Goal: Task Accomplishment & Management: Use online tool/utility

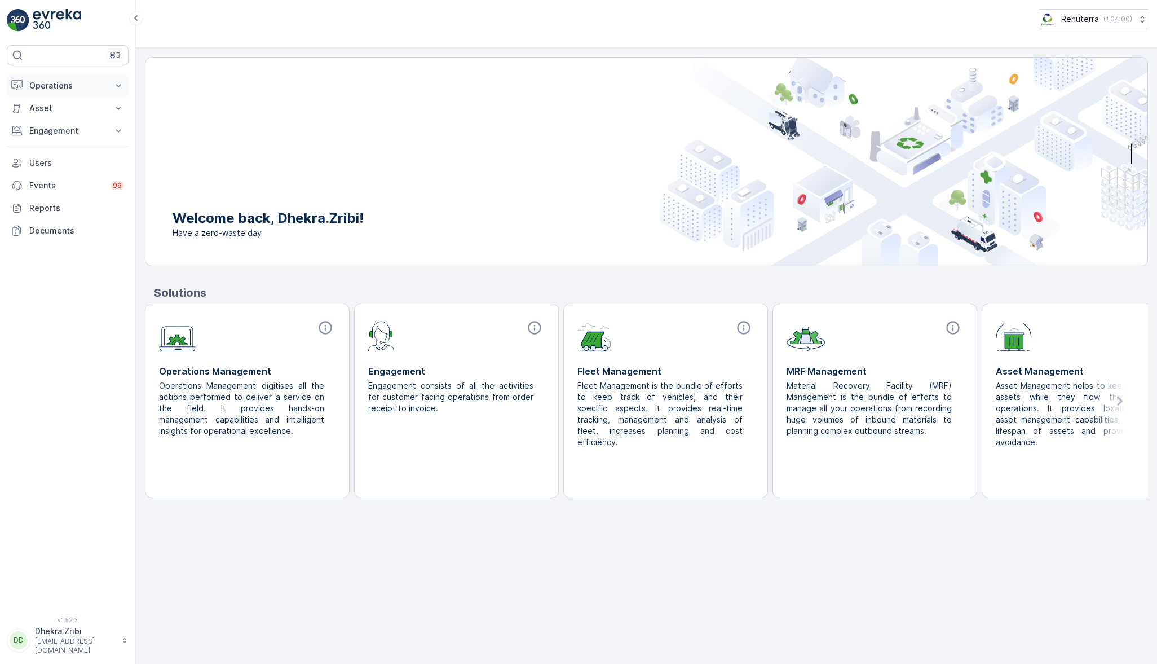
click at [77, 83] on p "Operations" at bounding box center [67, 85] width 77 height 11
click at [56, 121] on p "Planning" at bounding box center [45, 120] width 32 height 11
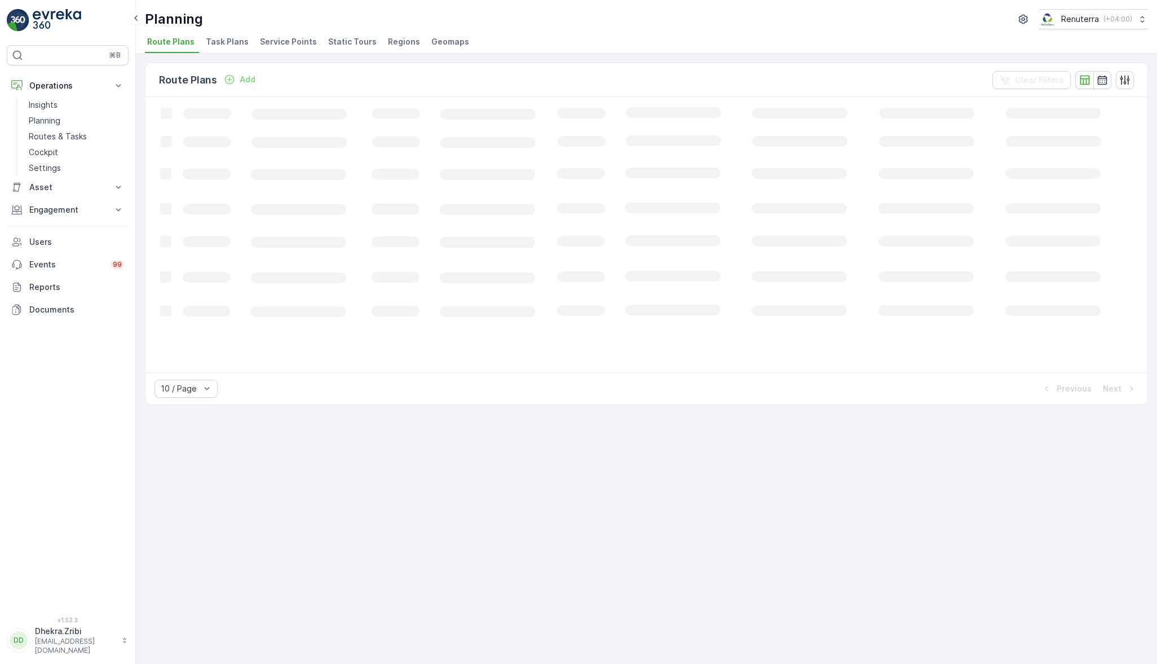
click at [281, 34] on li "Service Points" at bounding box center [290, 43] width 64 height 19
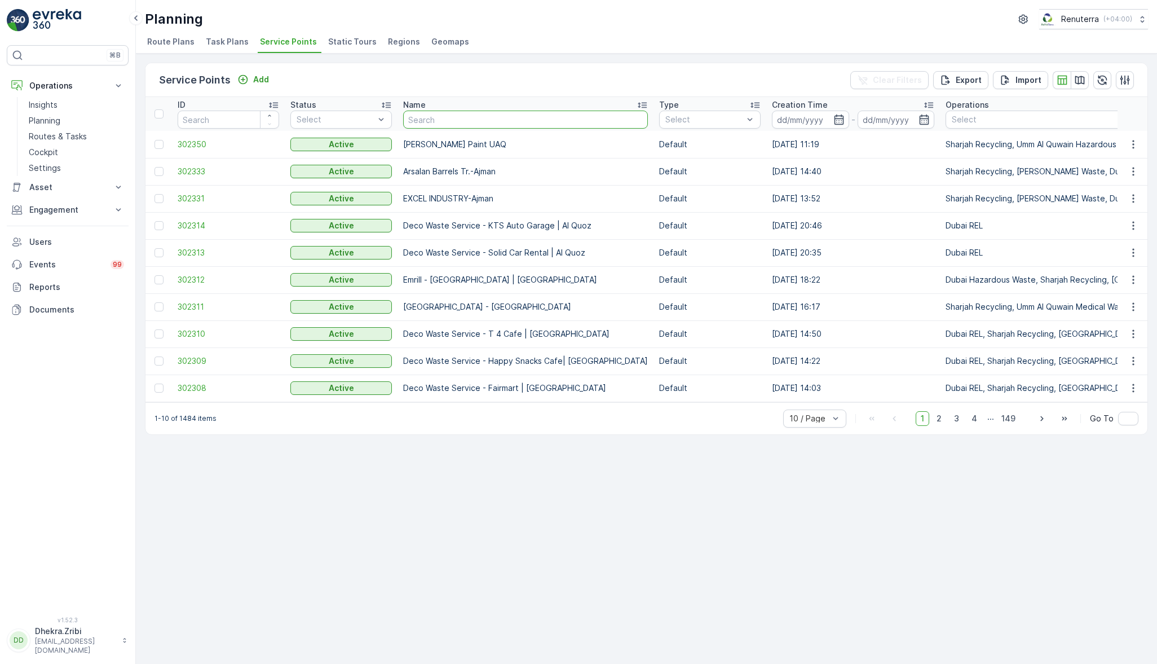
click at [504, 116] on input "text" at bounding box center [525, 120] width 245 height 18
type input "adore"
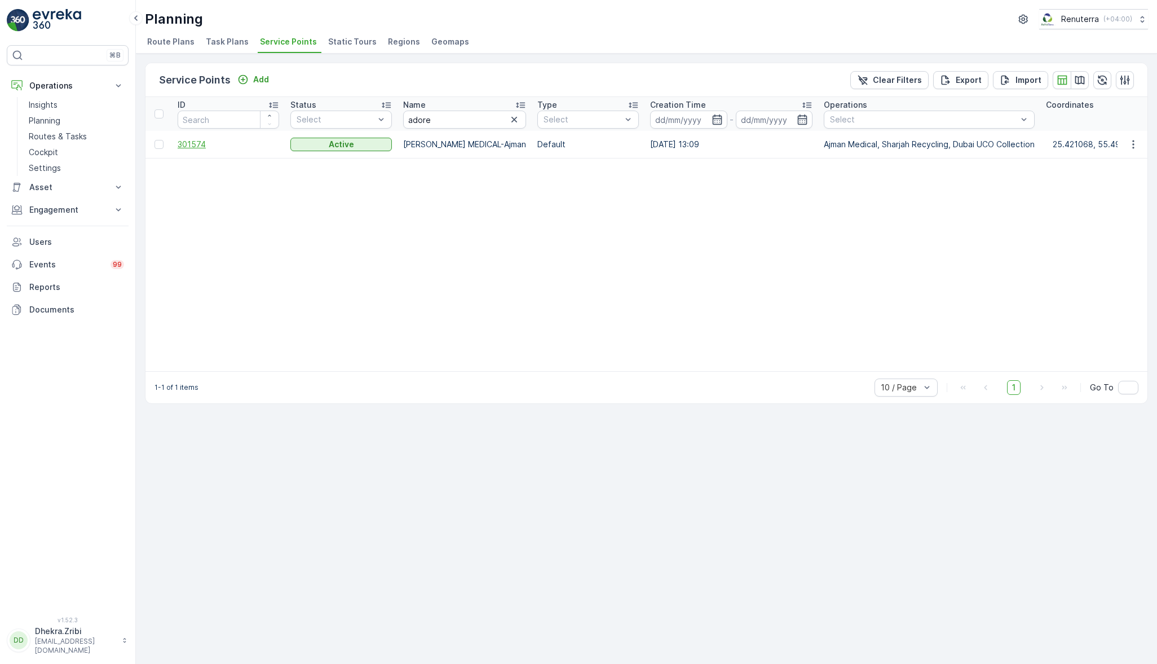
click at [193, 142] on span "301574" at bounding box center [228, 144] width 101 height 11
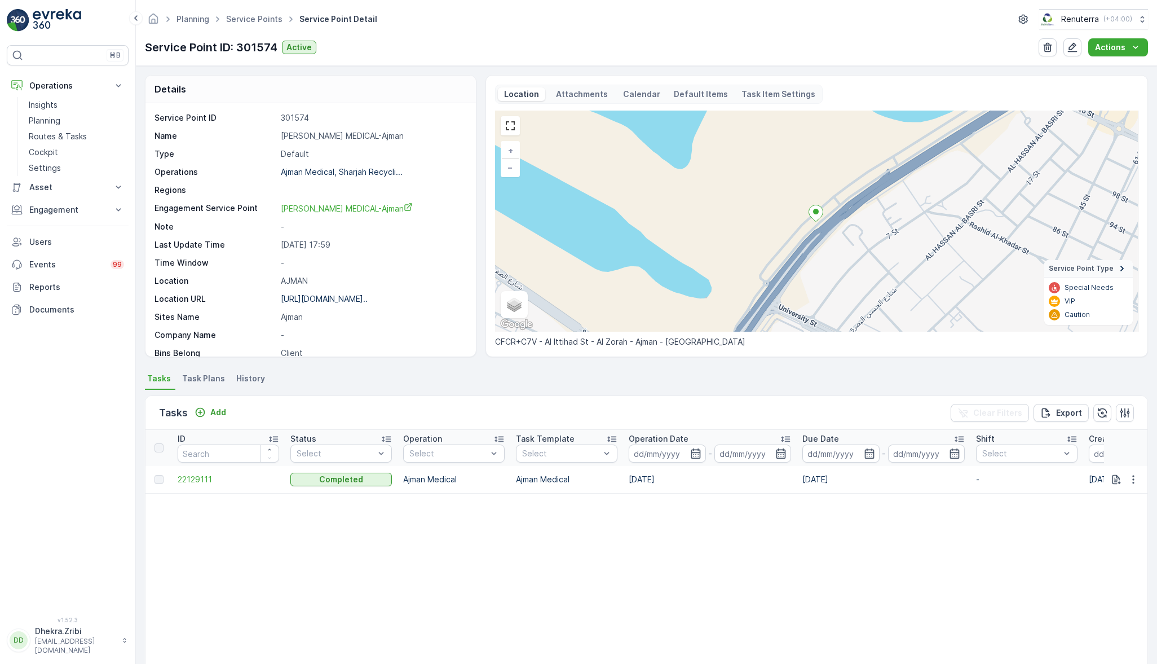
click at [201, 379] on span "Task Plans" at bounding box center [203, 378] width 43 height 11
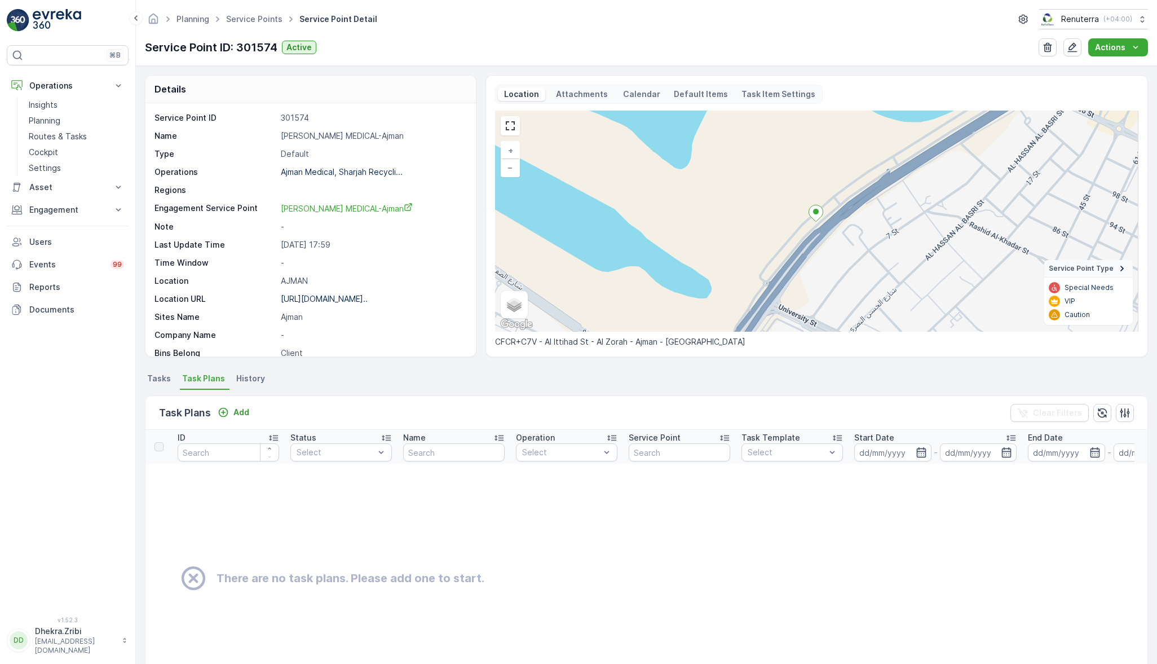
click at [161, 374] on span "Tasks" at bounding box center [159, 378] width 24 height 11
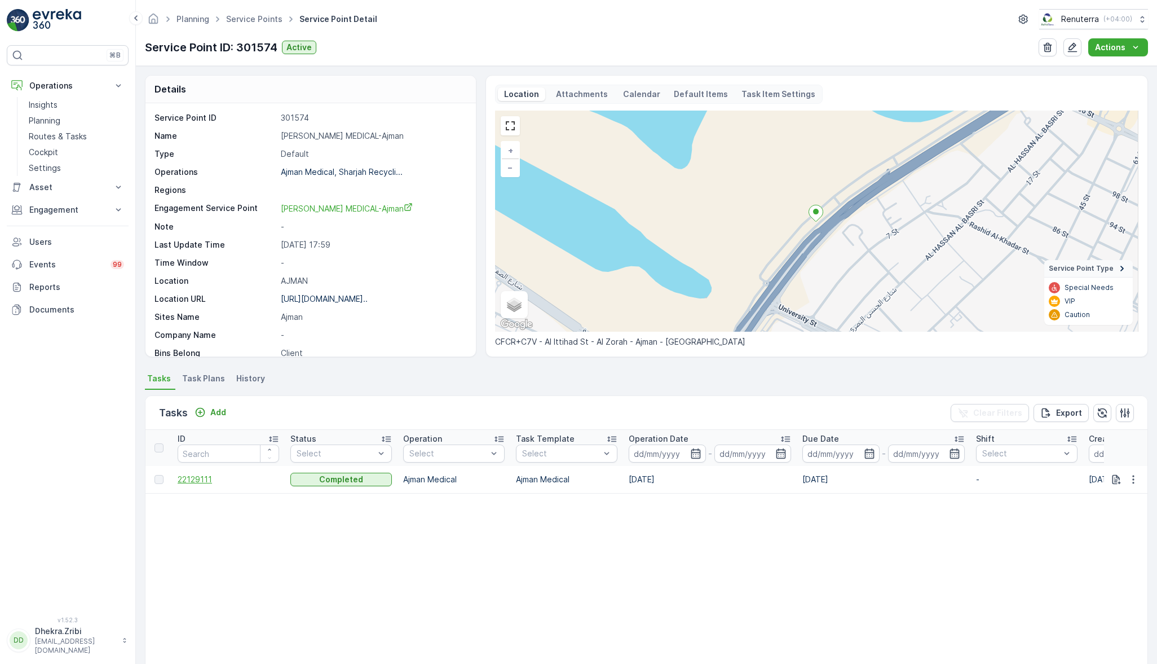
click at [193, 478] on span "22129111" at bounding box center [228, 479] width 101 height 11
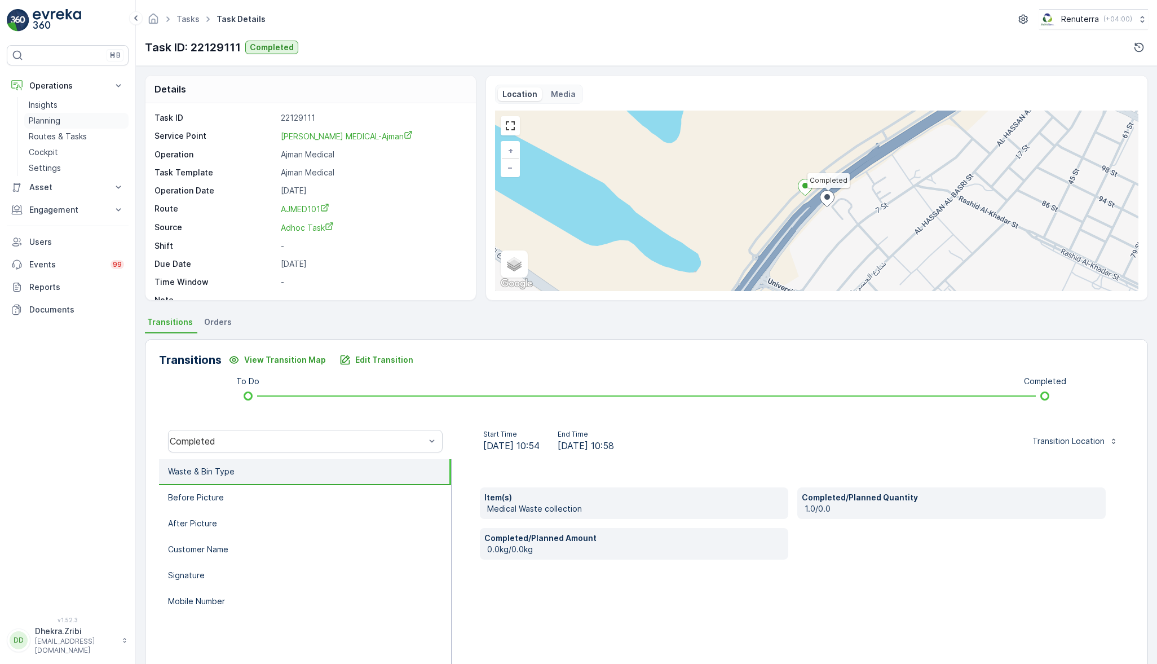
click at [47, 120] on p "Planning" at bounding box center [45, 120] width 32 height 11
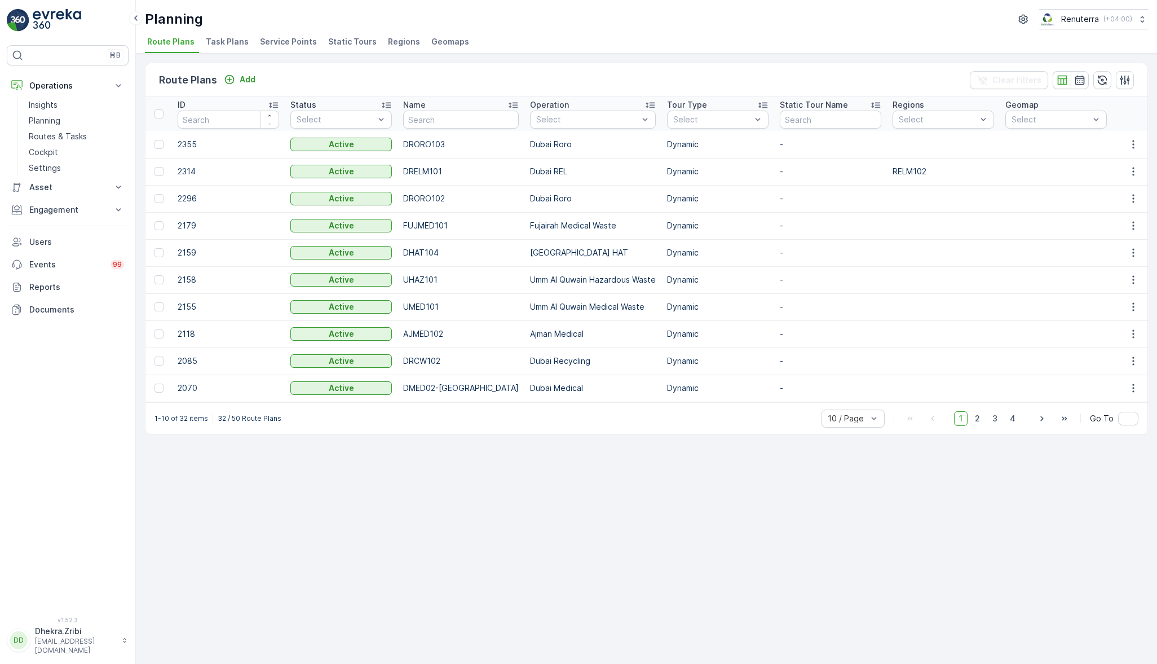
click at [296, 37] on span "Service Points" at bounding box center [288, 41] width 57 height 11
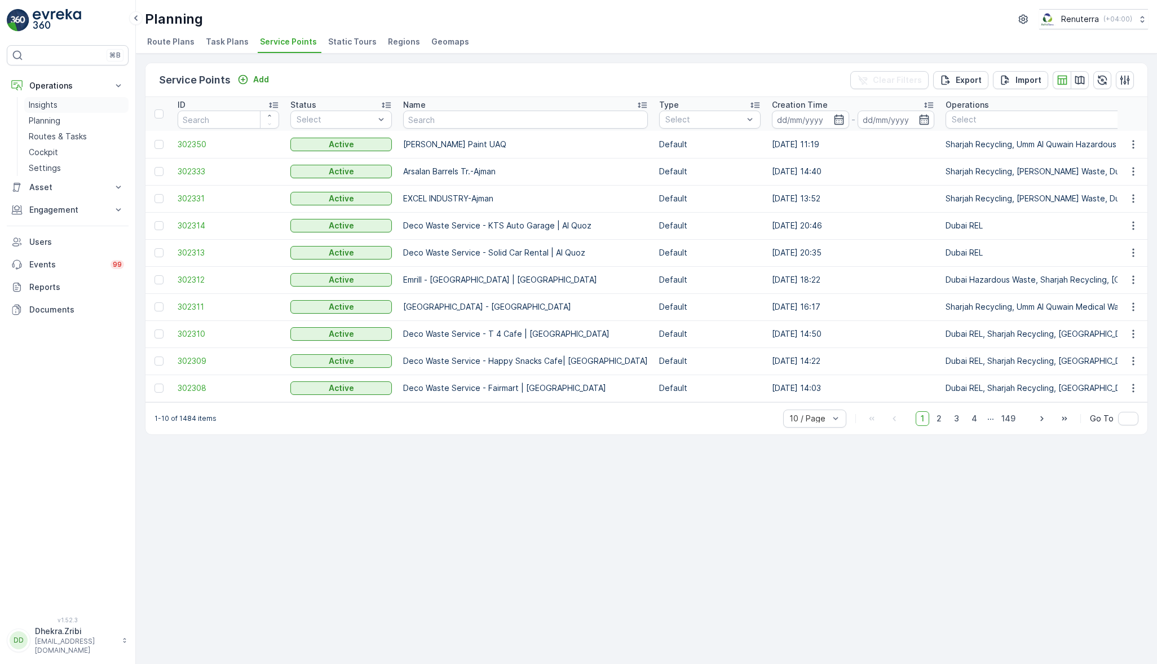
click at [42, 104] on p "Insights" at bounding box center [43, 104] width 29 height 11
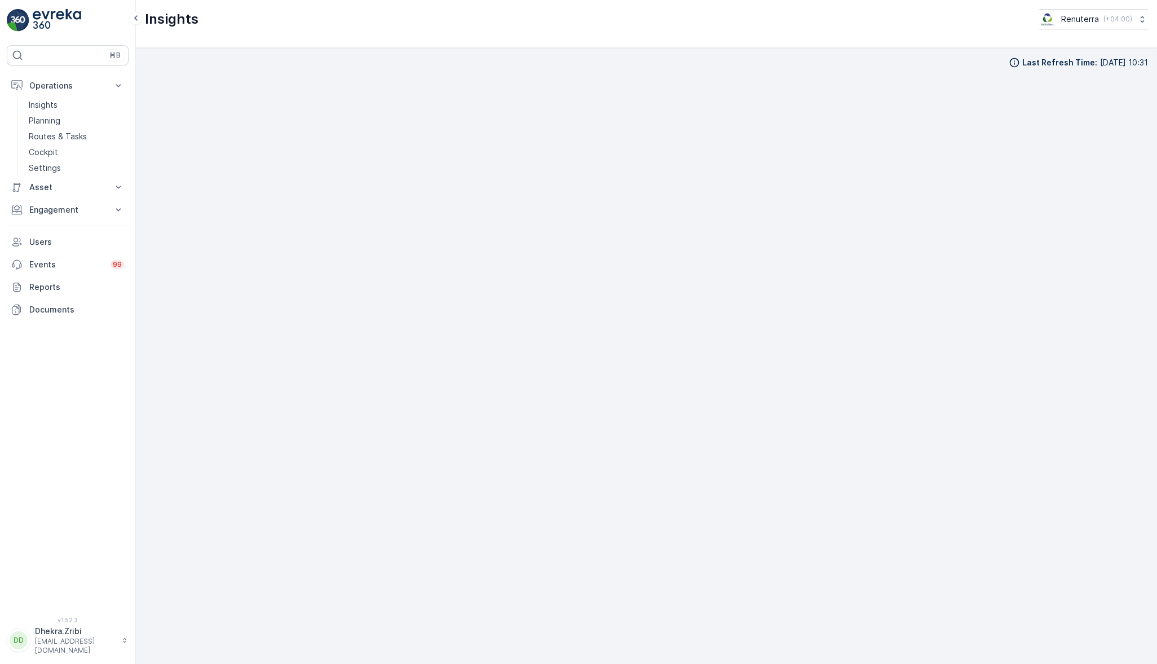
click at [365, 40] on div "Insights Renuterra ( +04:00 )" at bounding box center [646, 24] width 1021 height 48
click at [475, 29] on div "Insights Renuterra ( +04:00 )" at bounding box center [646, 24] width 1021 height 48
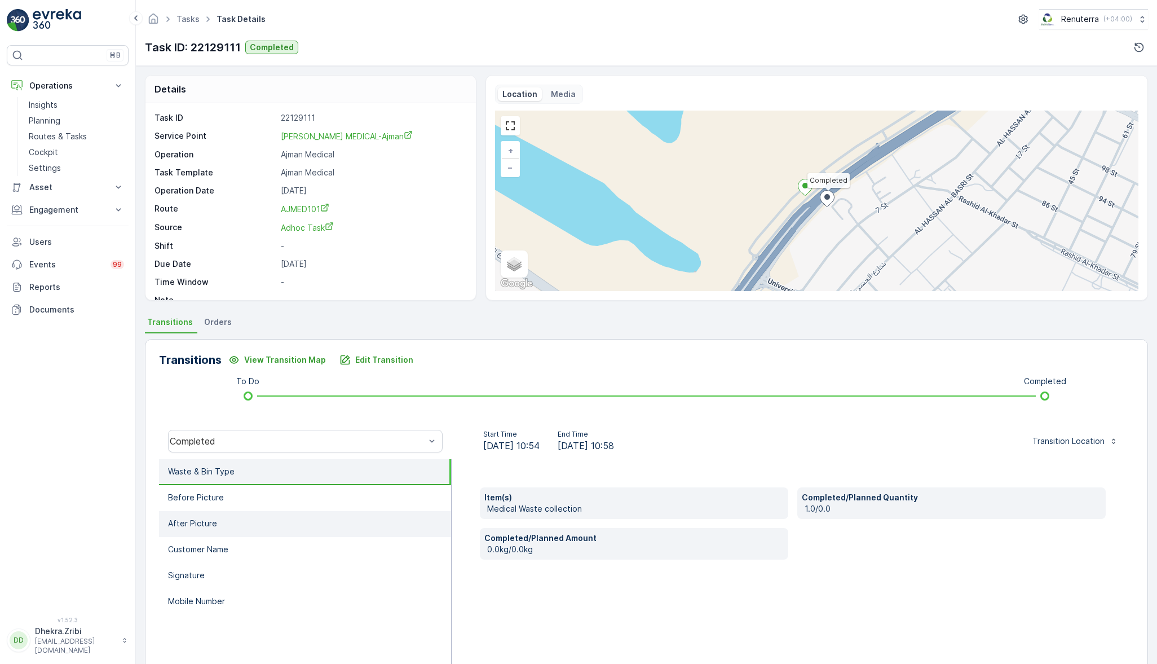
click at [210, 511] on li "After Picture" at bounding box center [305, 524] width 292 height 26
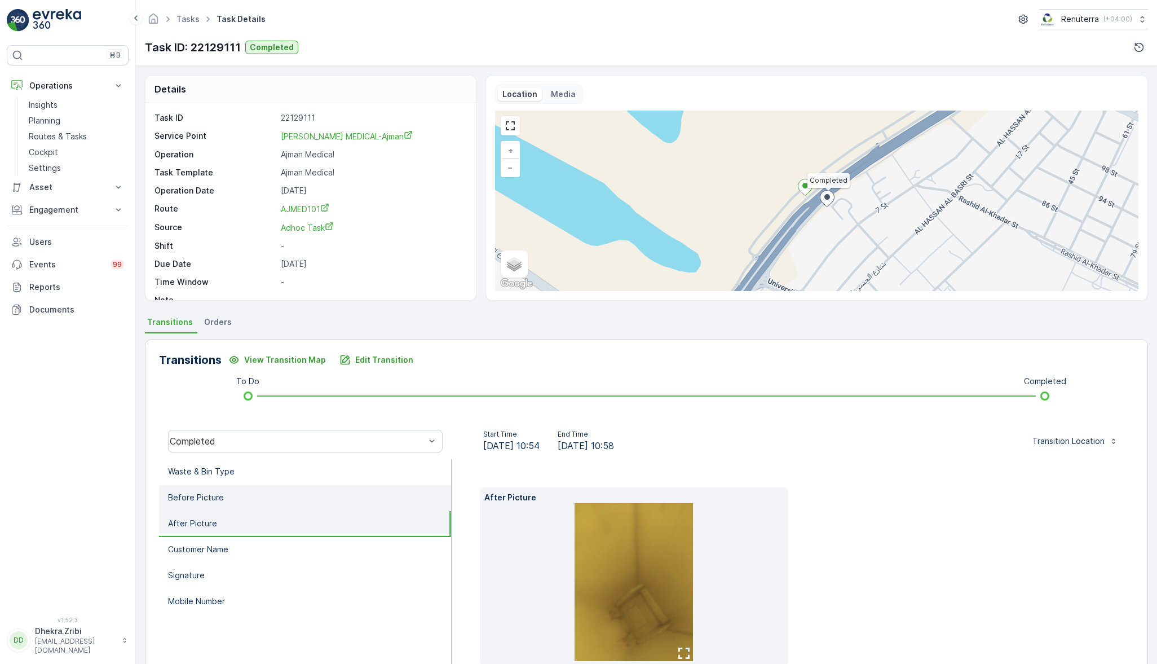
click at [241, 496] on li "Before Picture" at bounding box center [305, 498] width 292 height 26
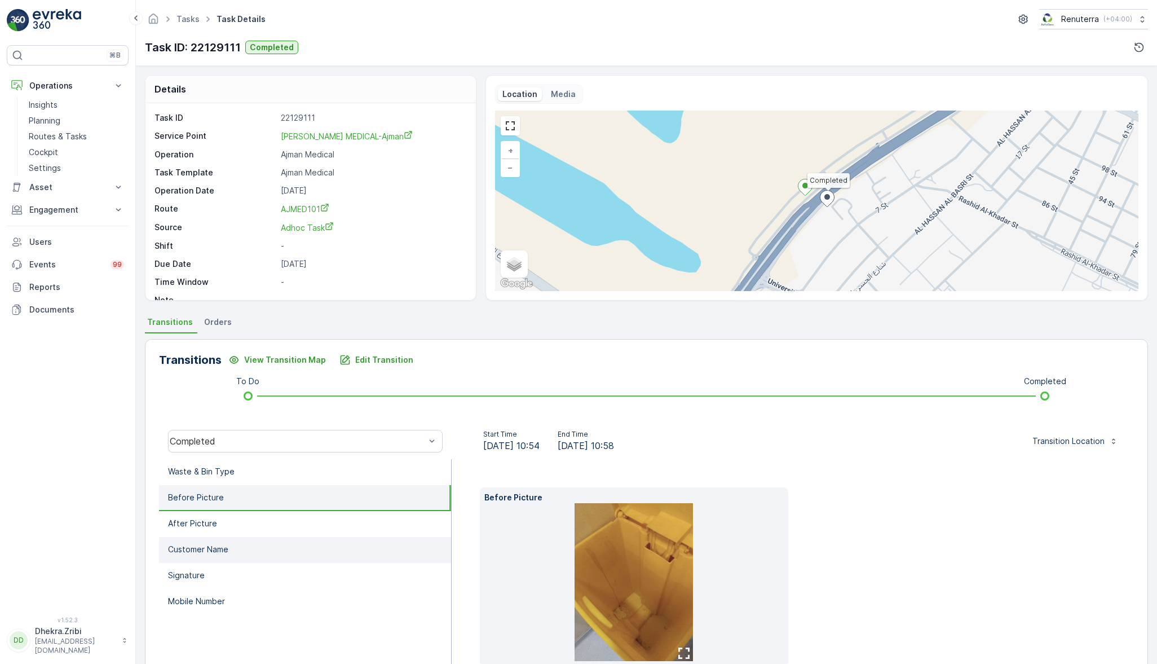
click at [219, 544] on p "Customer Name" at bounding box center [198, 549] width 60 height 11
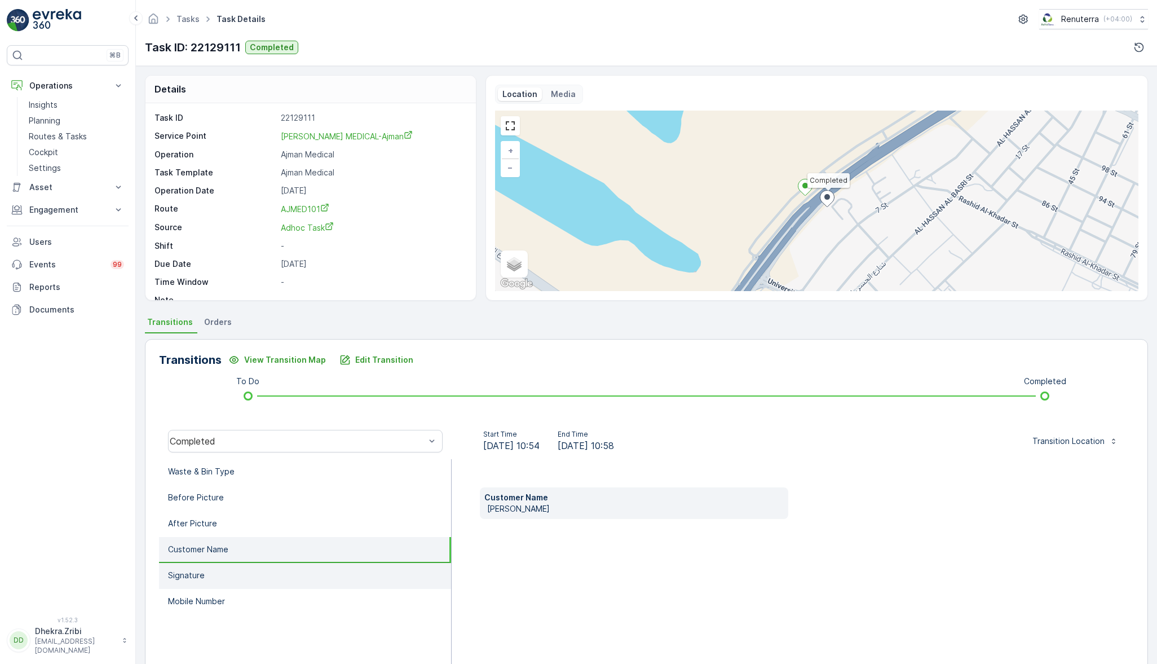
click at [210, 572] on li "Signature" at bounding box center [305, 576] width 292 height 26
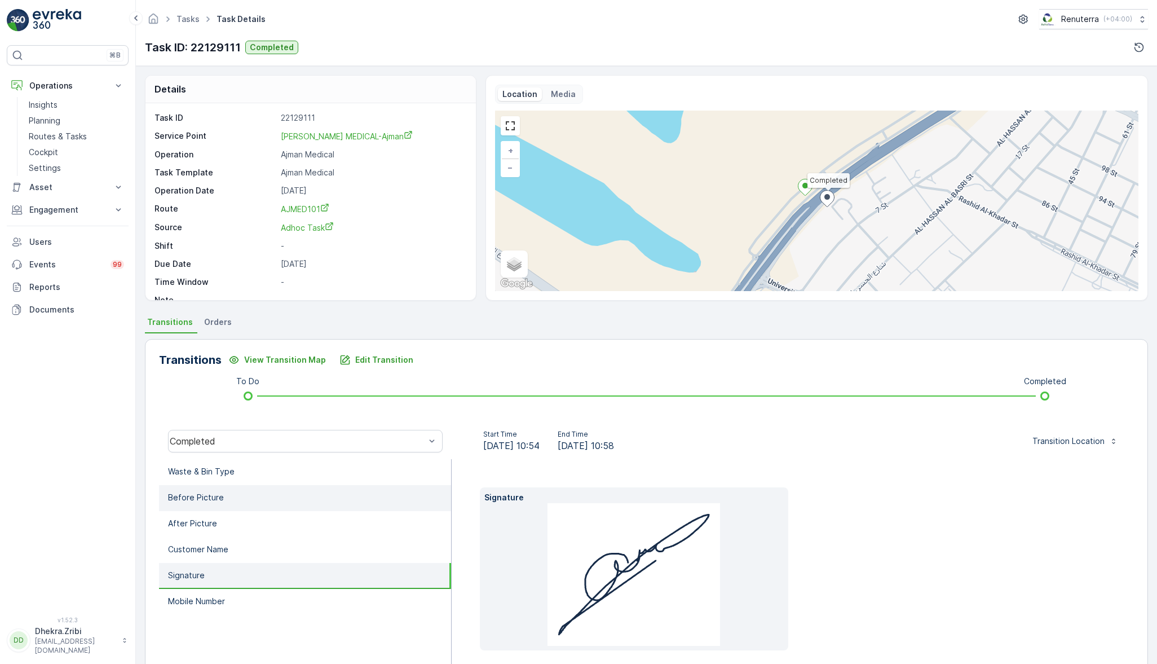
click at [196, 496] on p "Before Picture" at bounding box center [196, 497] width 56 height 11
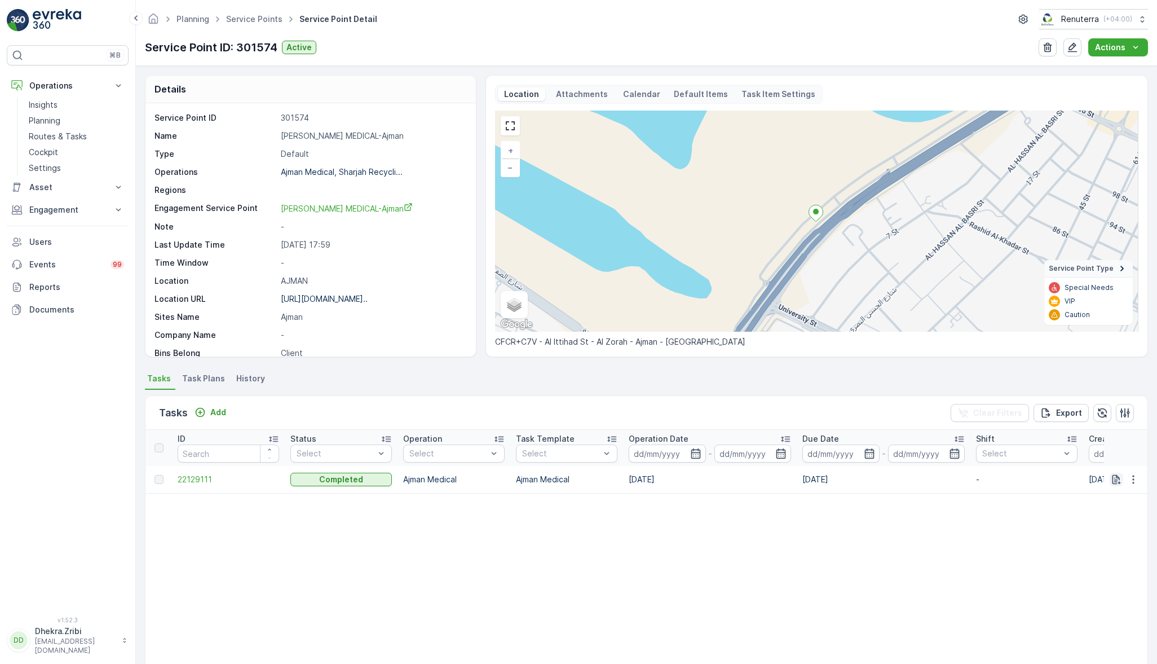
click at [1113, 480] on icon "button" at bounding box center [1116, 479] width 11 height 11
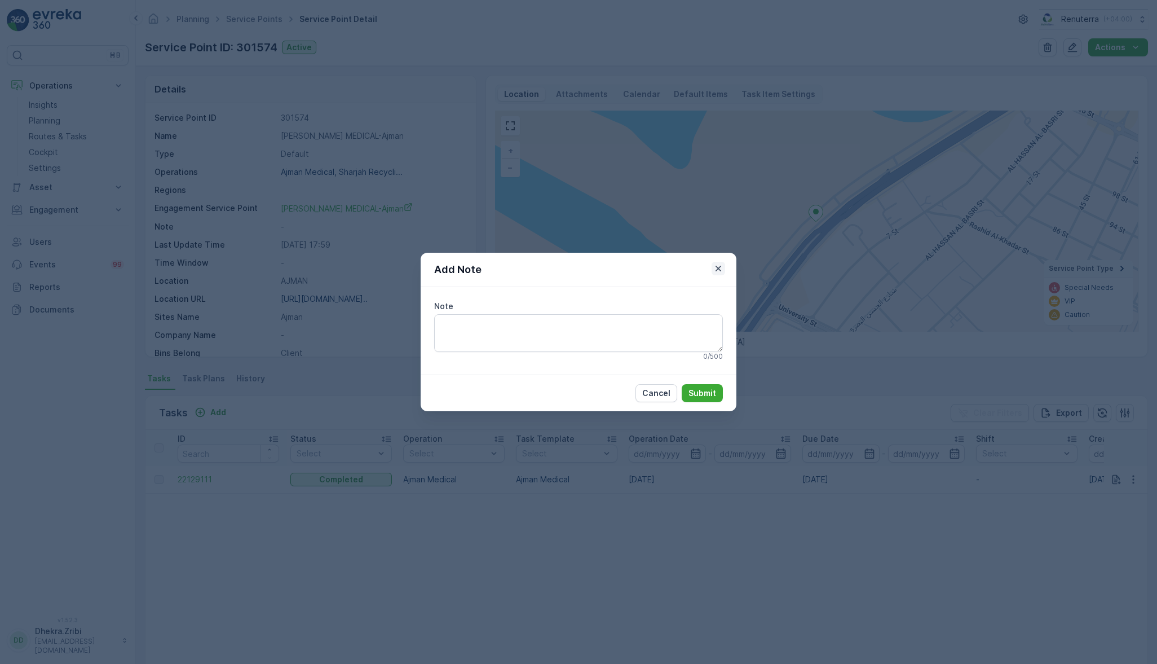
click at [714, 269] on icon "button" at bounding box center [718, 268] width 11 height 11
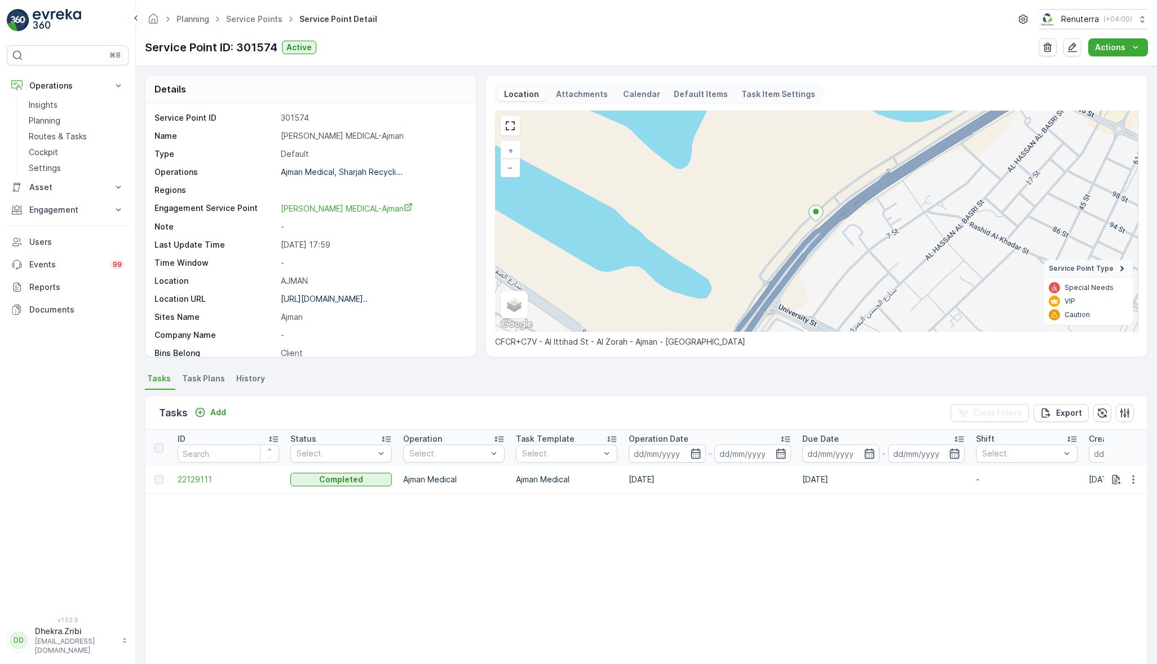
click at [376, 396] on div "Tasks Add Clear Filters Export" at bounding box center [646, 413] width 1002 height 34
click at [589, 597] on table "ID Status Select Operation Select Task Template Select Operation Date - Due Dat…" at bounding box center [1029, 568] width 1768 height 276
